Goal: Task Accomplishment & Management: Manage account settings

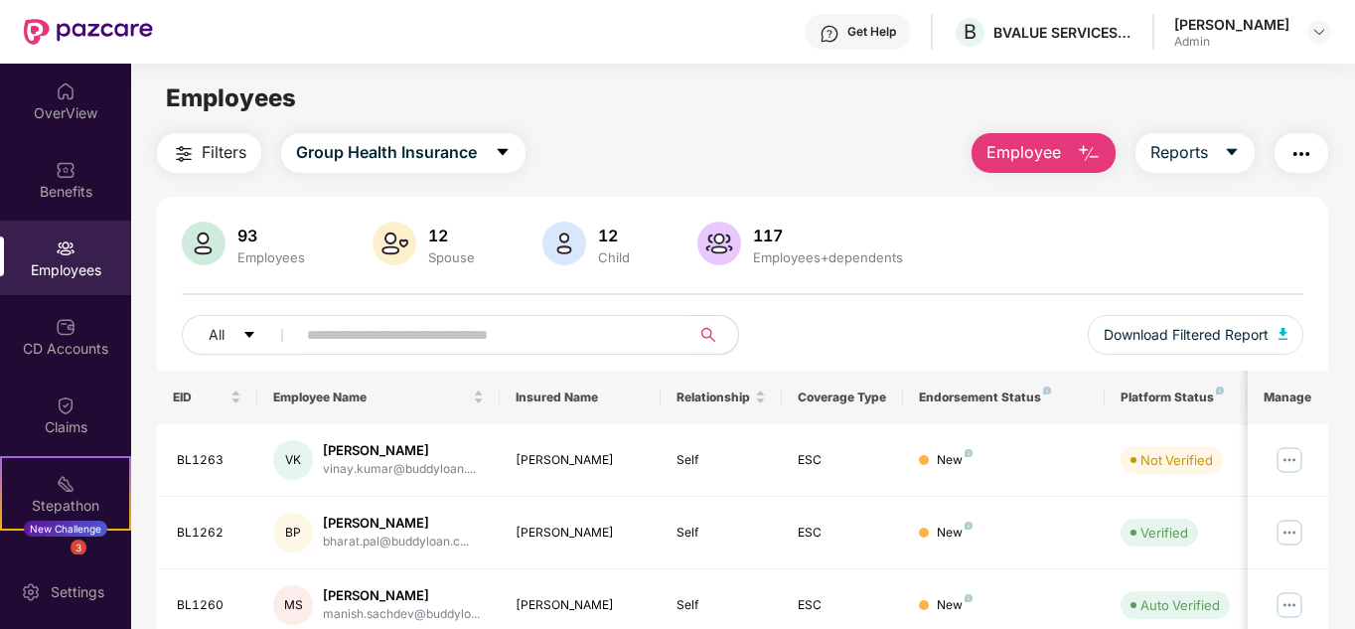
click at [1083, 148] on img "button" at bounding box center [1089, 154] width 24 height 24
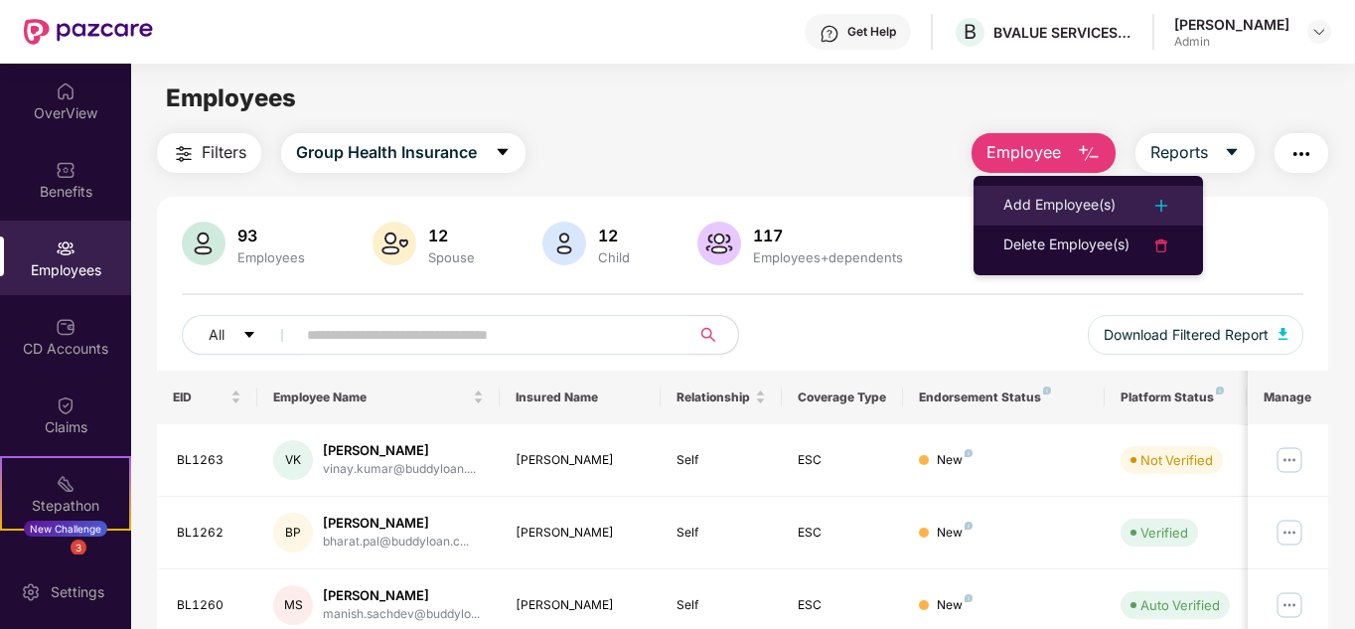
click at [1067, 201] on div "Add Employee(s)" at bounding box center [1059, 206] width 112 height 24
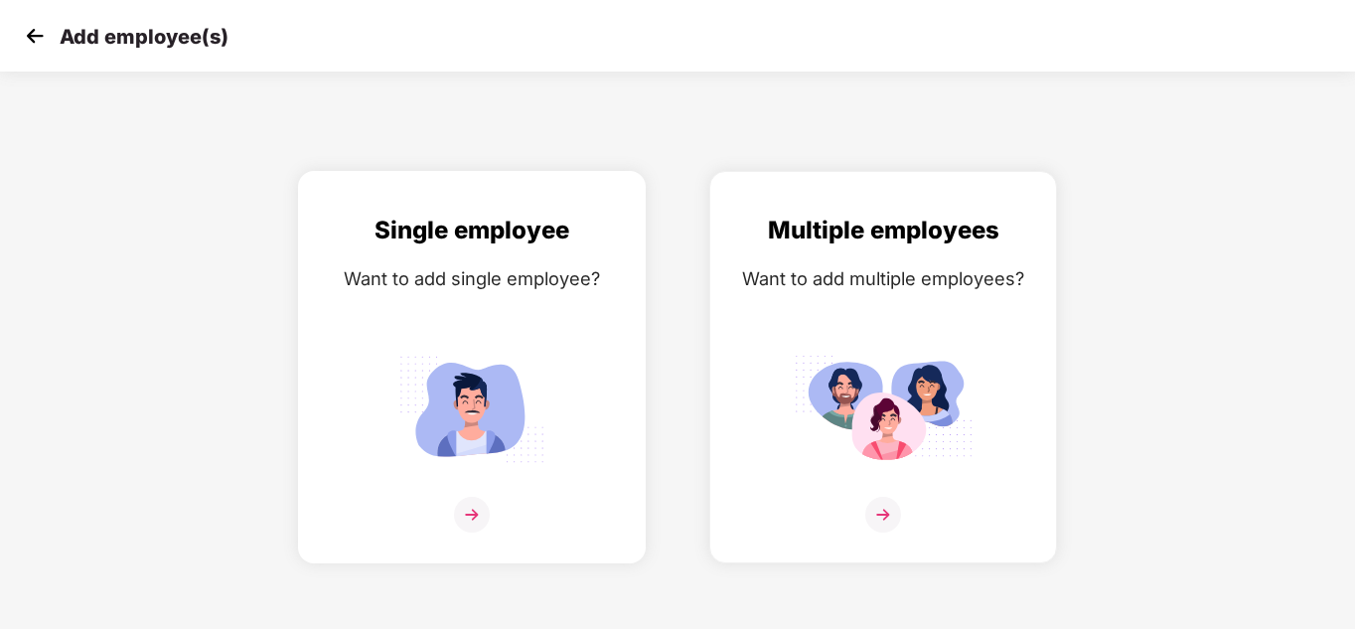
click at [466, 510] on img at bounding box center [472, 515] width 36 height 36
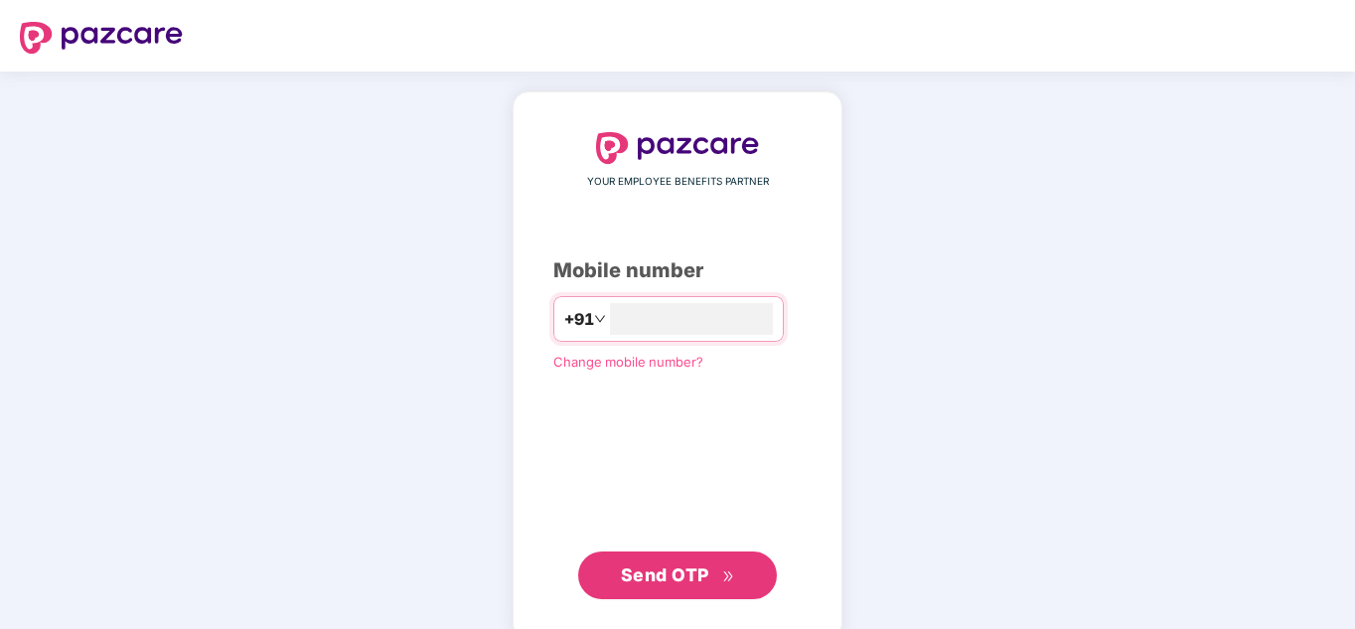
type input "**********"
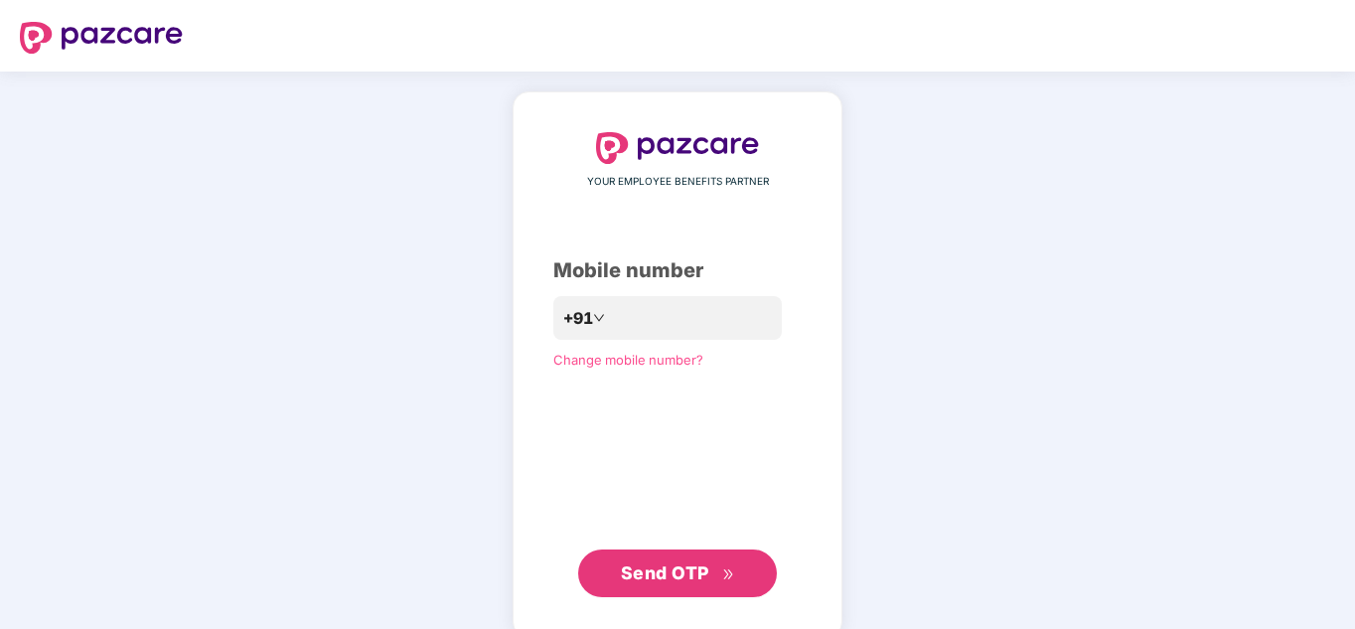
click at [680, 569] on span "Send OTP" at bounding box center [665, 572] width 88 height 21
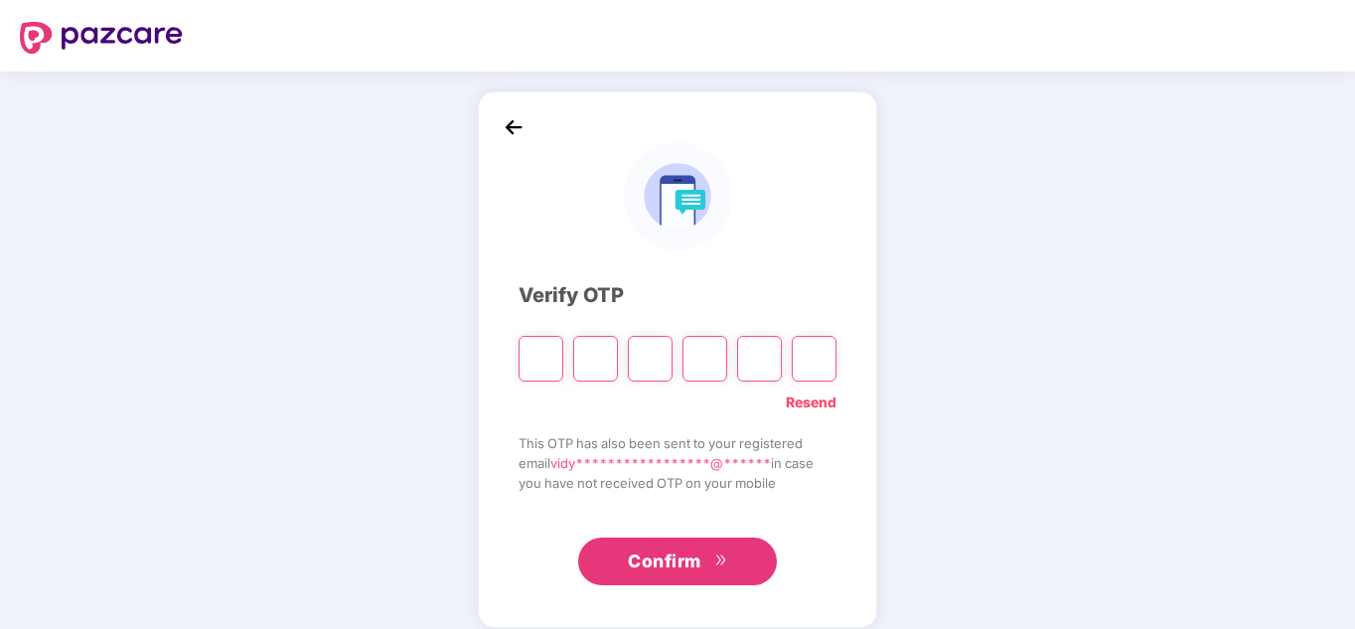
type input "*"
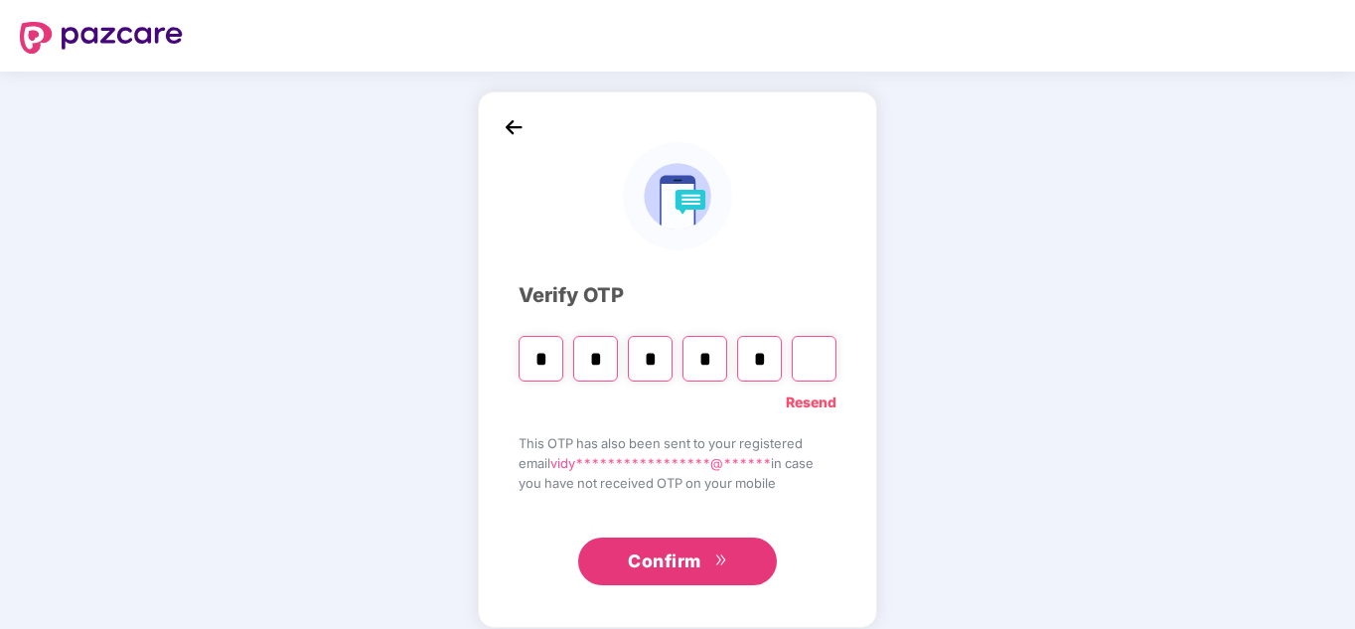
type input "*"
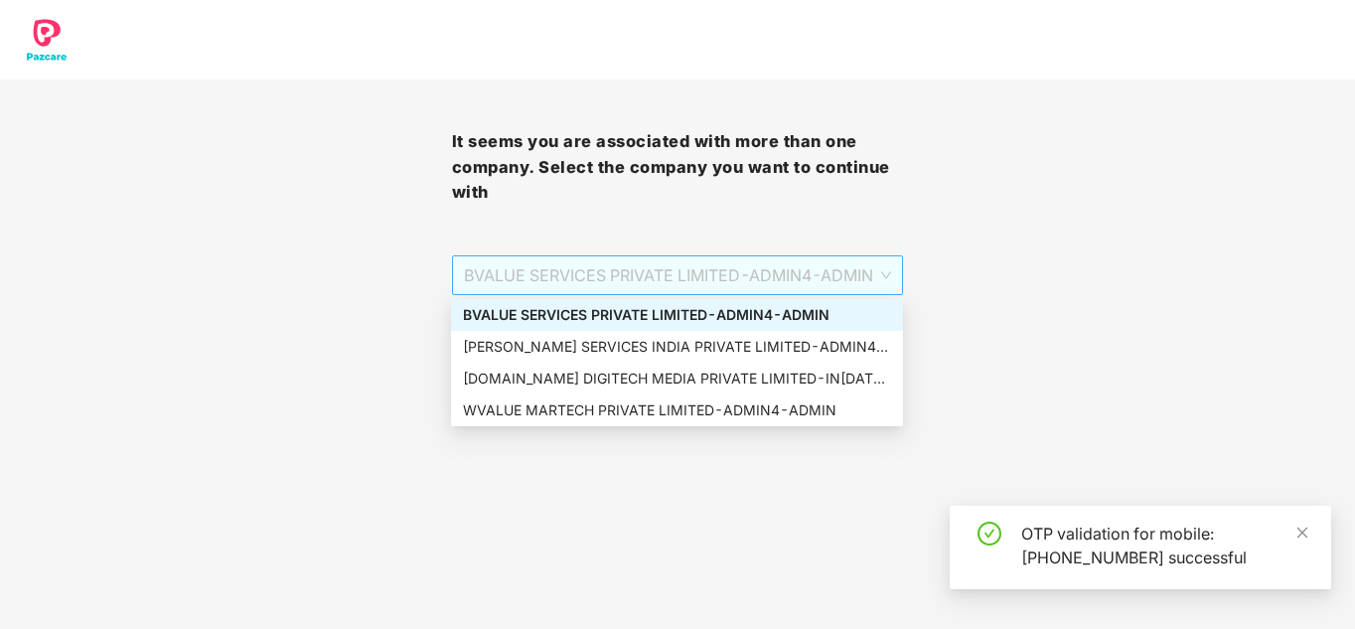
click at [861, 273] on span "BVALUE SERVICES PRIVATE LIMITED - ADMIN4 - ADMIN" at bounding box center [678, 275] width 428 height 38
click at [716, 357] on div "VALUELEAF SERVICES INDIA PRIVATE LIMITED - ADMIN4 - ADMIN" at bounding box center [677, 347] width 428 height 22
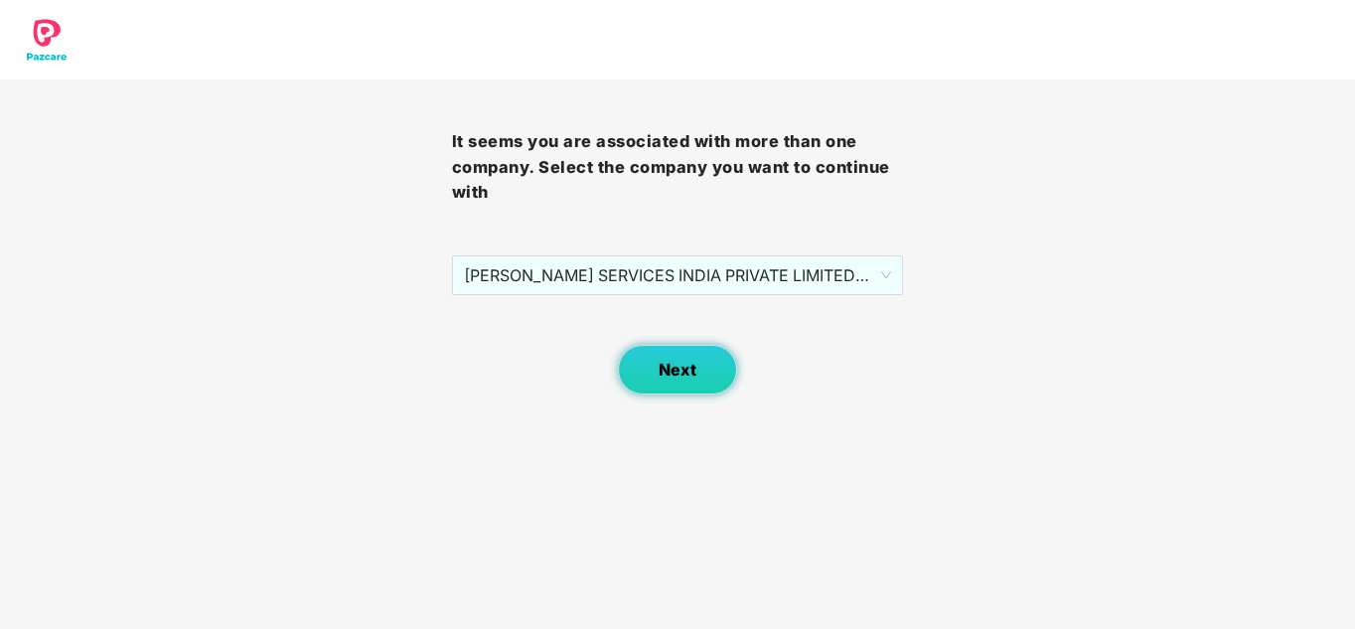
click at [675, 365] on span "Next" at bounding box center [677, 369] width 38 height 19
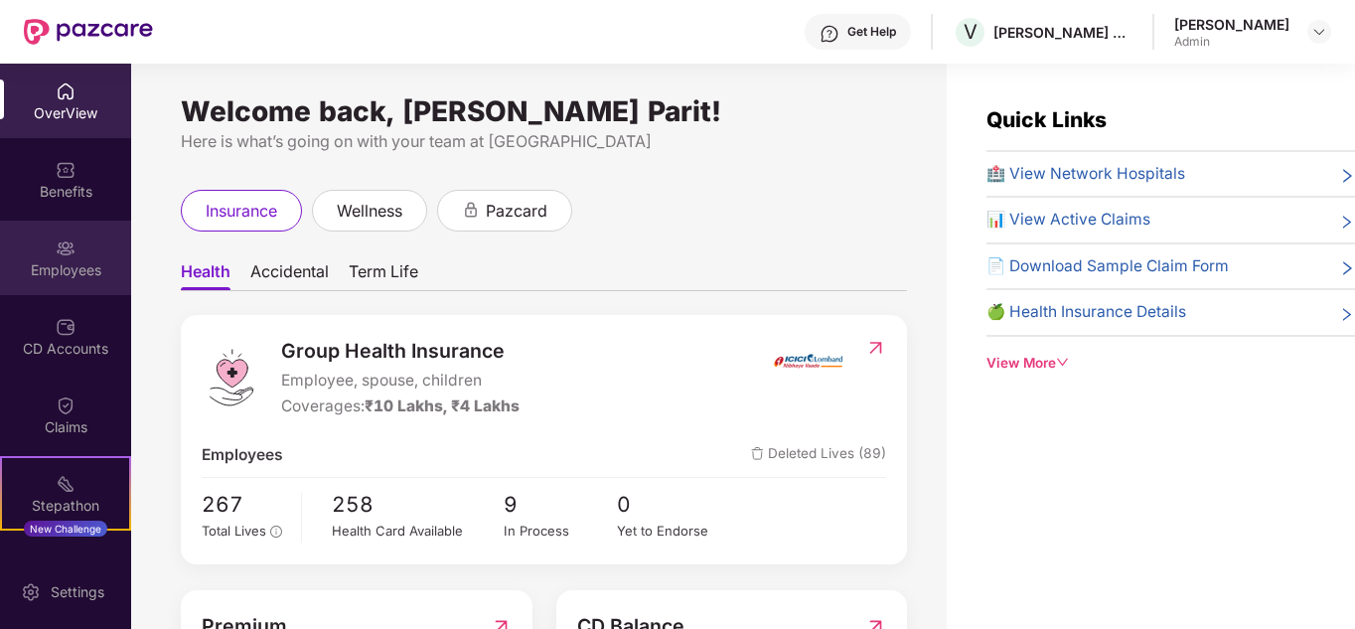
click at [67, 279] on div "Employees" at bounding box center [65, 270] width 131 height 20
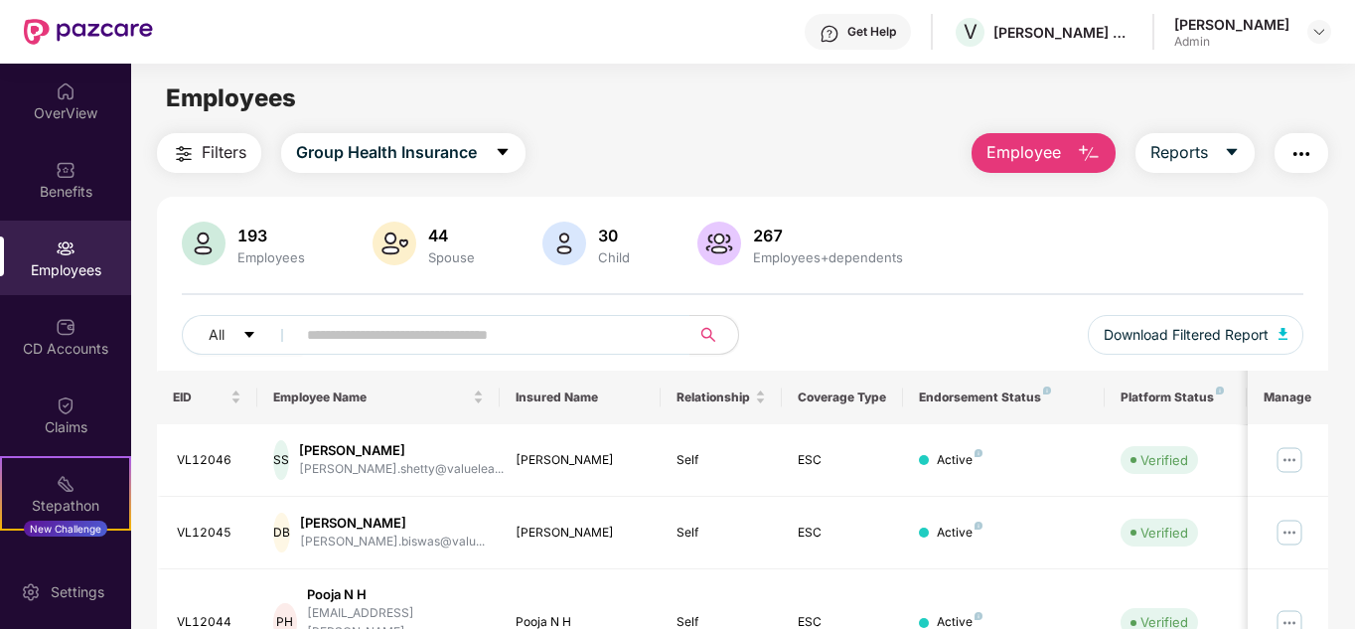
click at [1030, 154] on span "Employee" at bounding box center [1023, 152] width 74 height 25
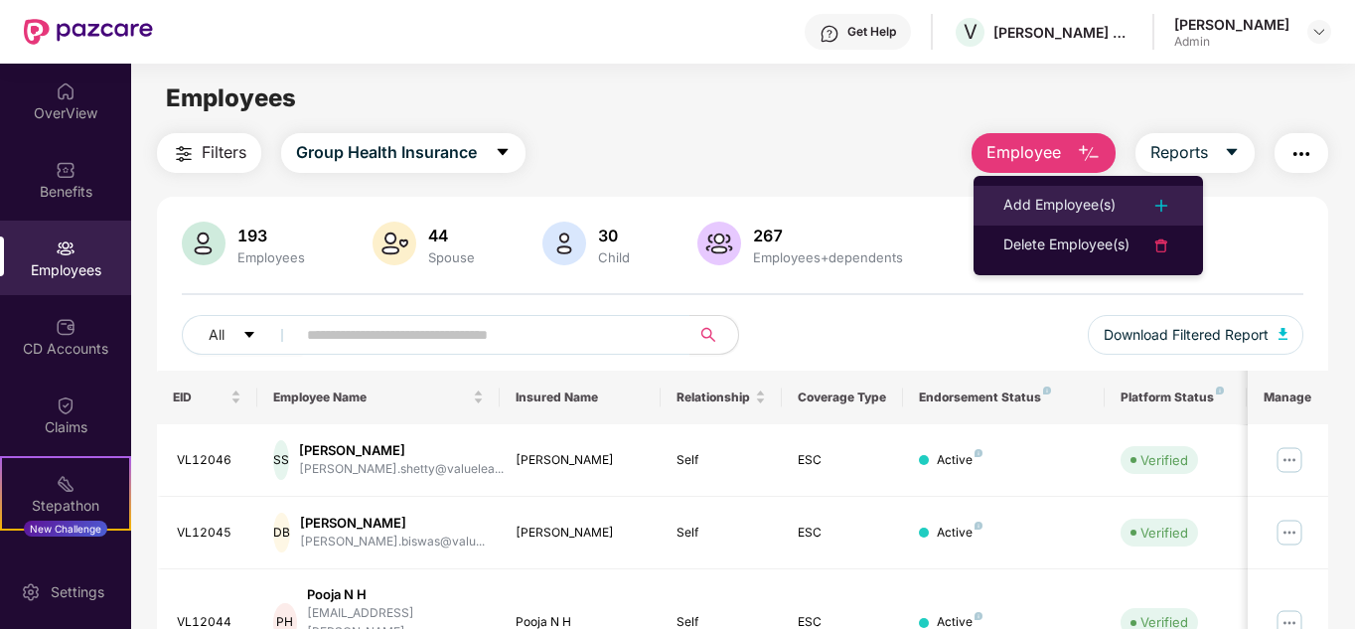
click at [1051, 201] on div "Add Employee(s)" at bounding box center [1059, 206] width 112 height 24
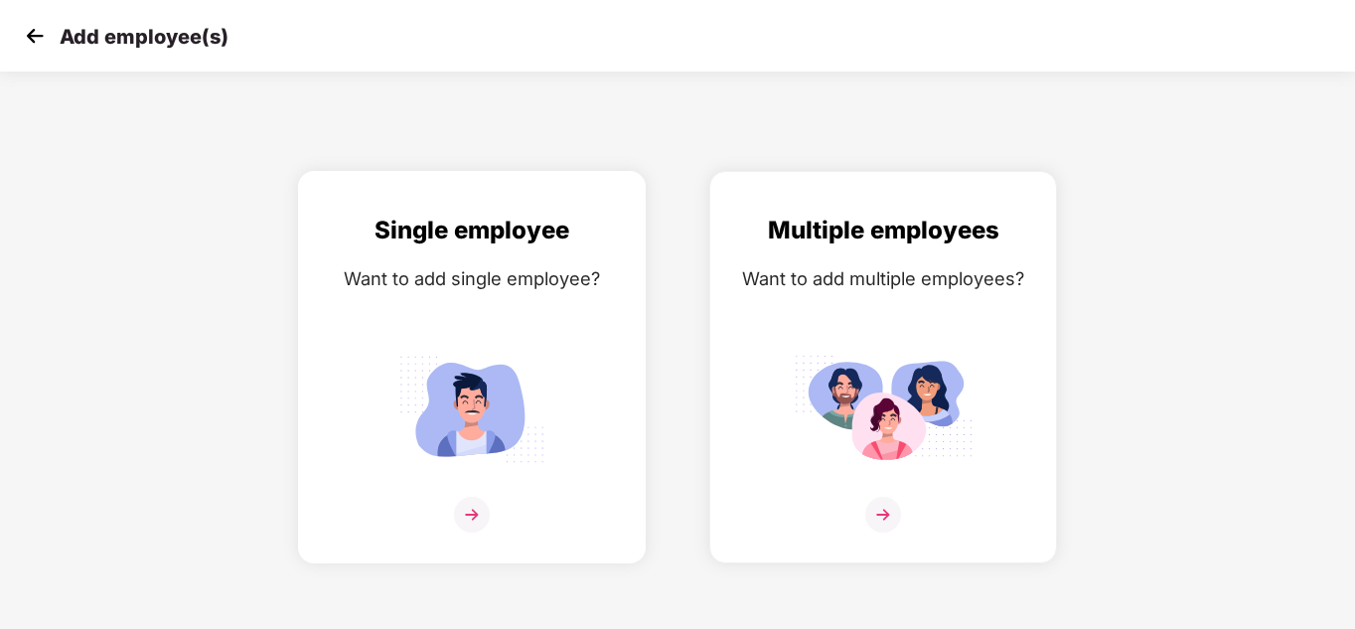
click at [476, 511] on img at bounding box center [472, 515] width 36 height 36
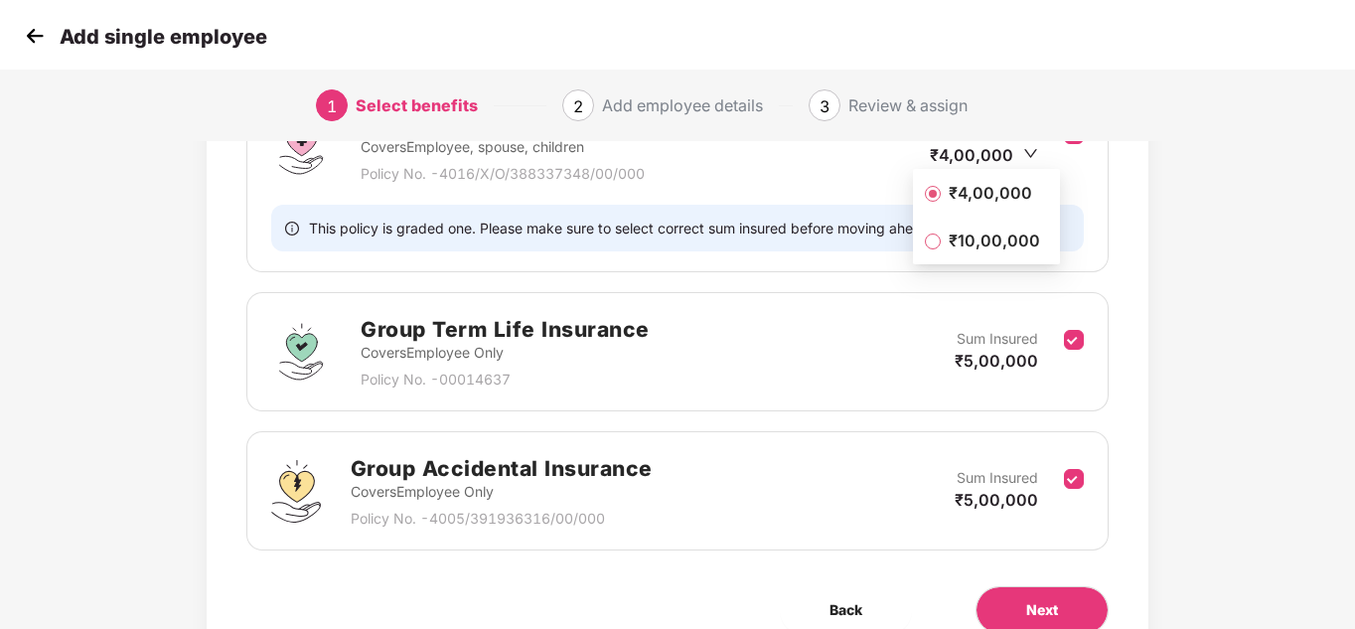
scroll to position [450, 0]
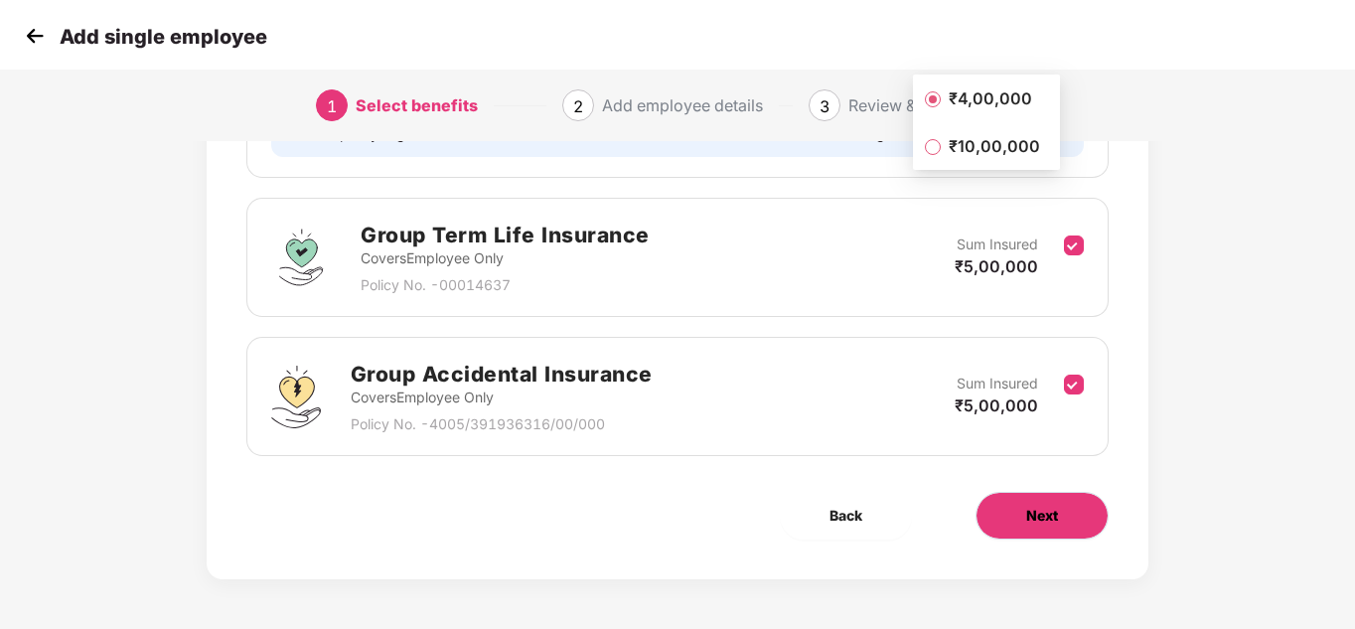
click at [1037, 514] on span "Next" at bounding box center [1042, 515] width 32 height 22
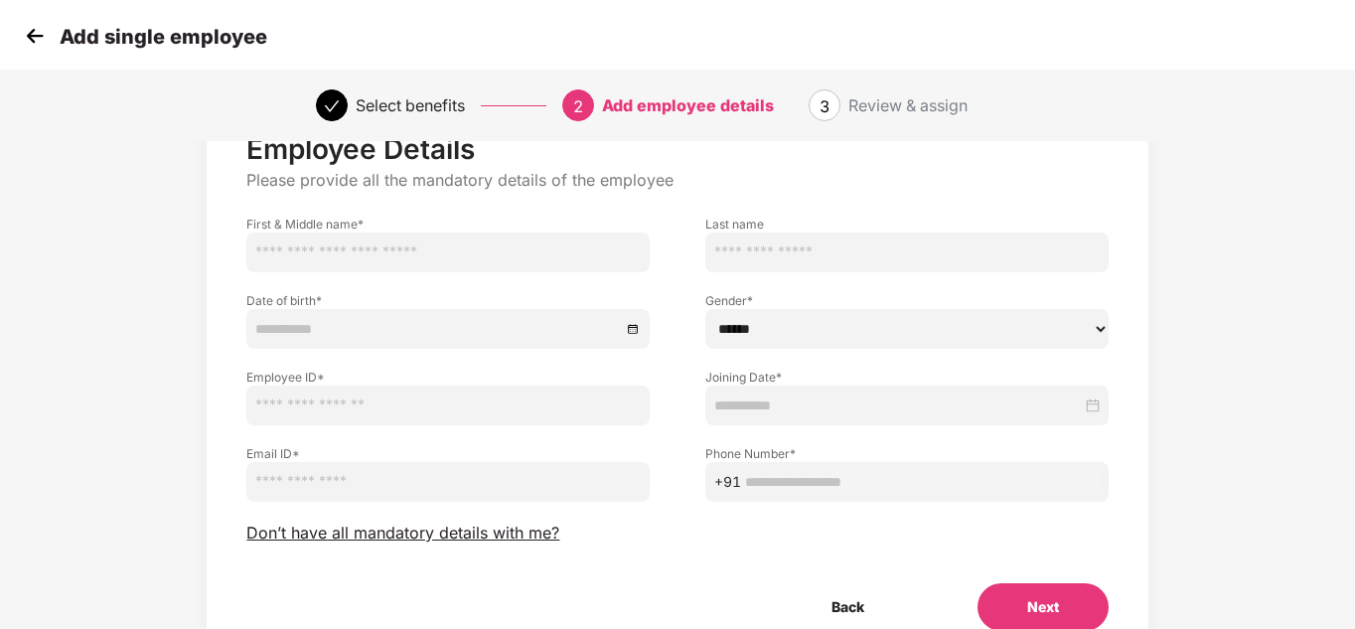
scroll to position [79, 0]
